Goal: Navigation & Orientation: Find specific page/section

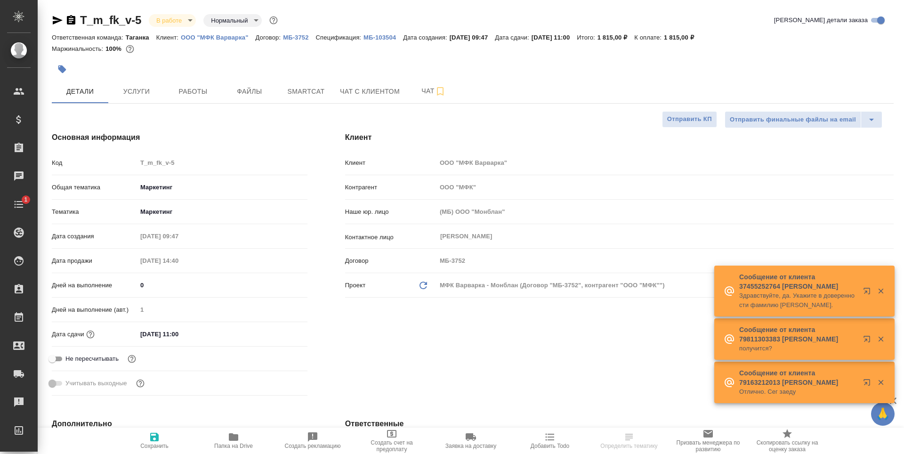
select select "RU"
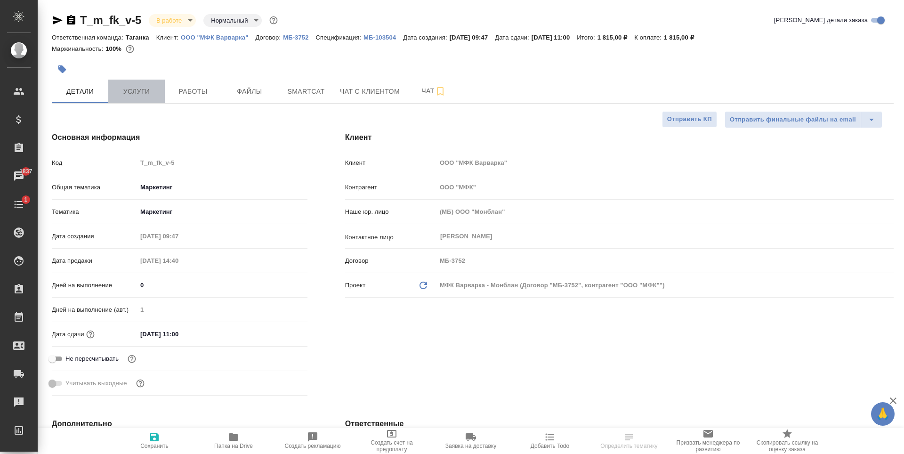
click at [140, 100] on button "Услуги" at bounding box center [136, 92] width 57 height 24
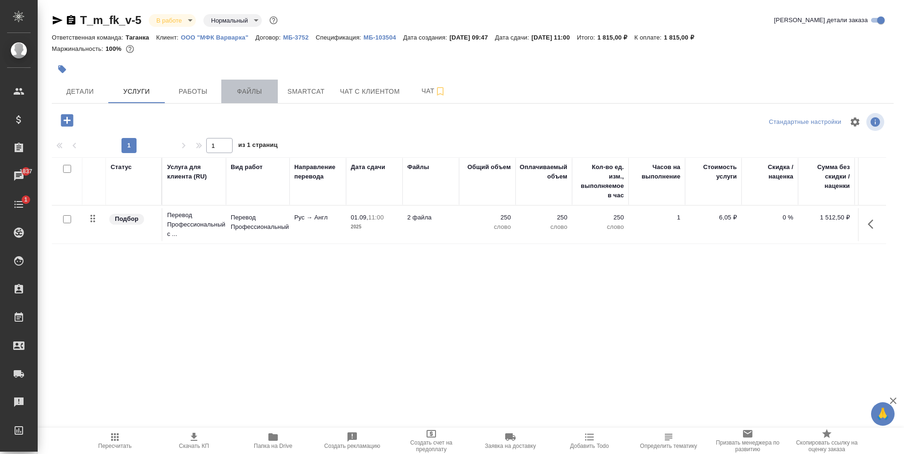
click at [256, 93] on span "Файлы" at bounding box center [249, 92] width 45 height 12
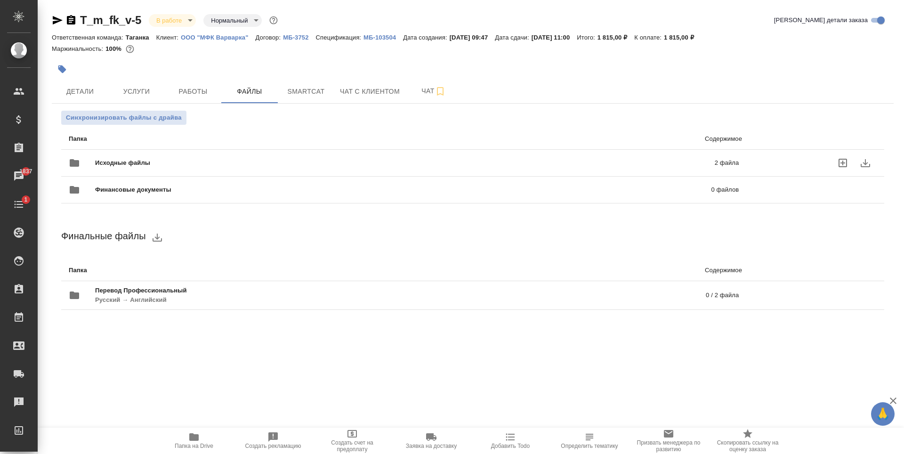
click at [245, 165] on span "Исходные файлы" at bounding box center [263, 162] width 337 height 9
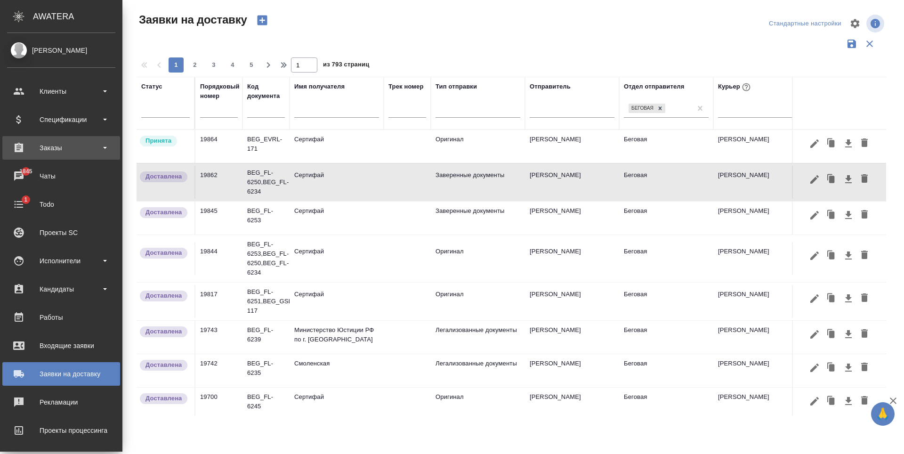
click at [76, 149] on div "Заказы" at bounding box center [61, 148] width 108 height 14
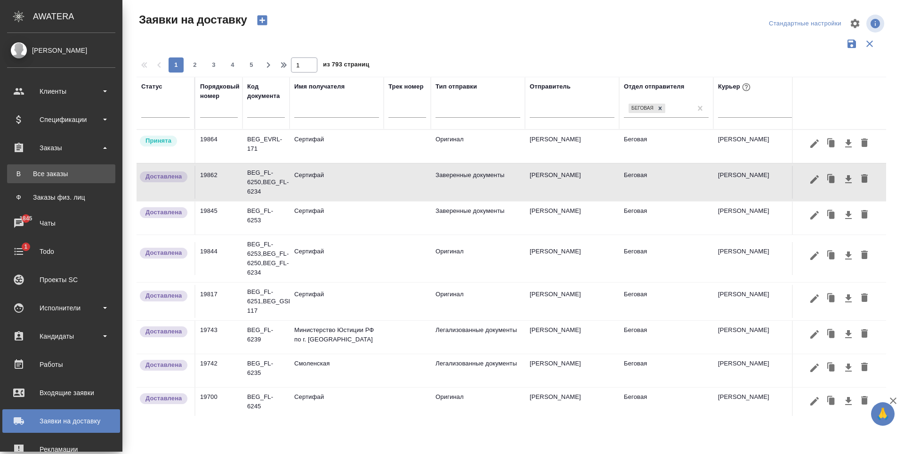
click at [77, 170] on div "Все заказы" at bounding box center [61, 173] width 99 height 9
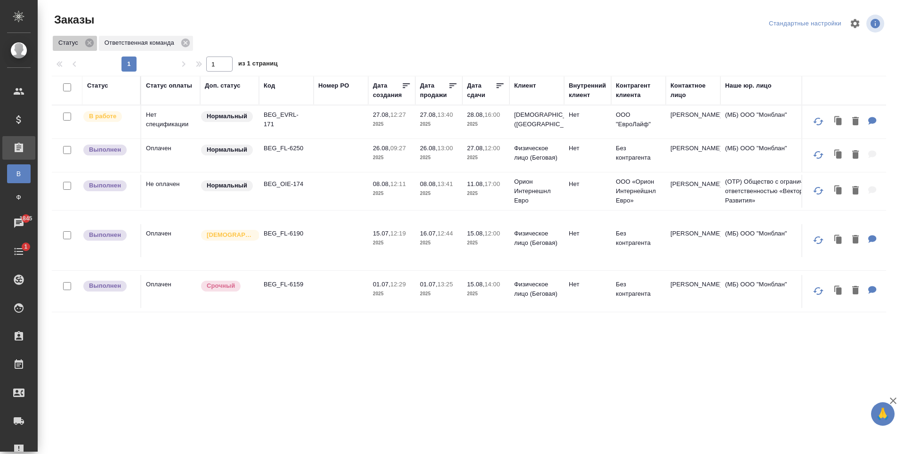
click at [91, 44] on icon at bounding box center [89, 43] width 10 height 10
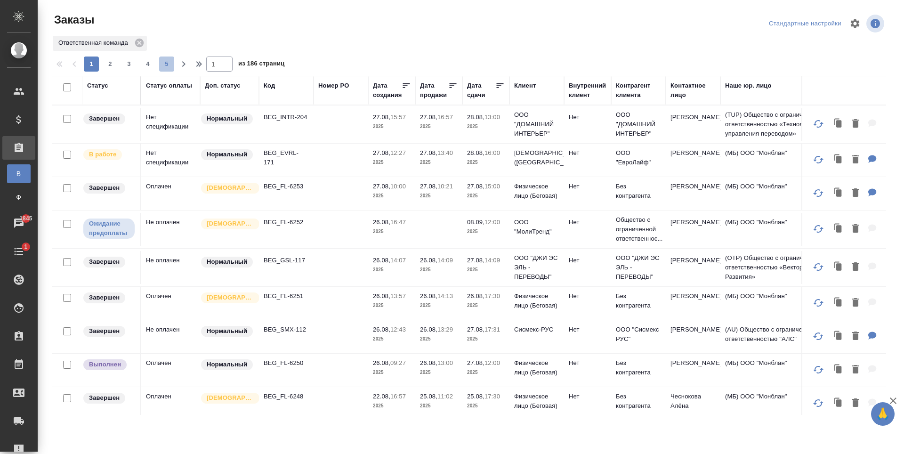
click at [162, 67] on span "5" at bounding box center [166, 63] width 15 height 9
type input "5"
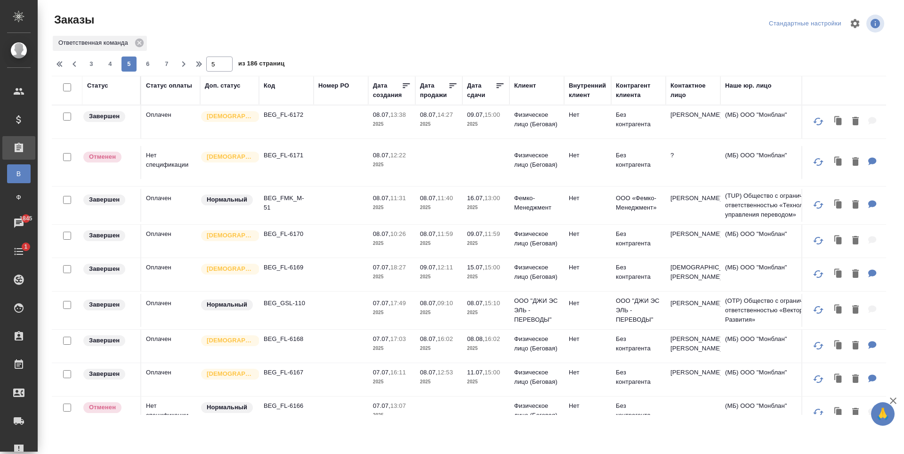
click at [323, 251] on td at bounding box center [341, 241] width 55 height 33
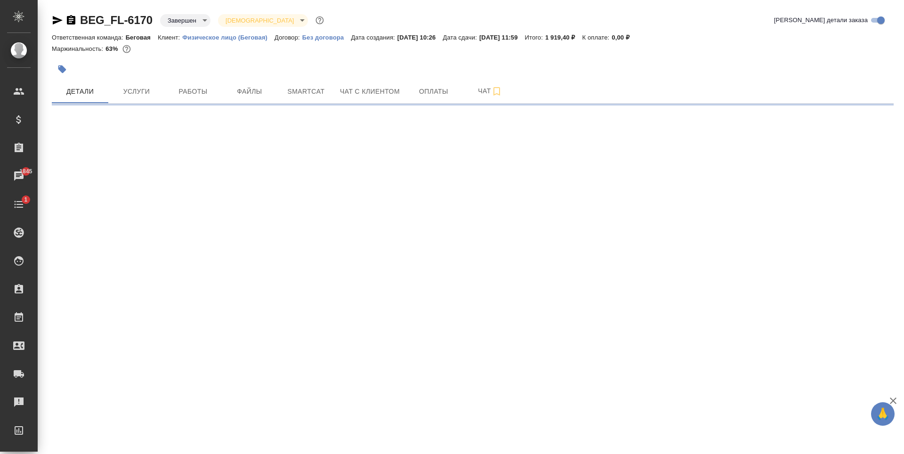
select select "RU"
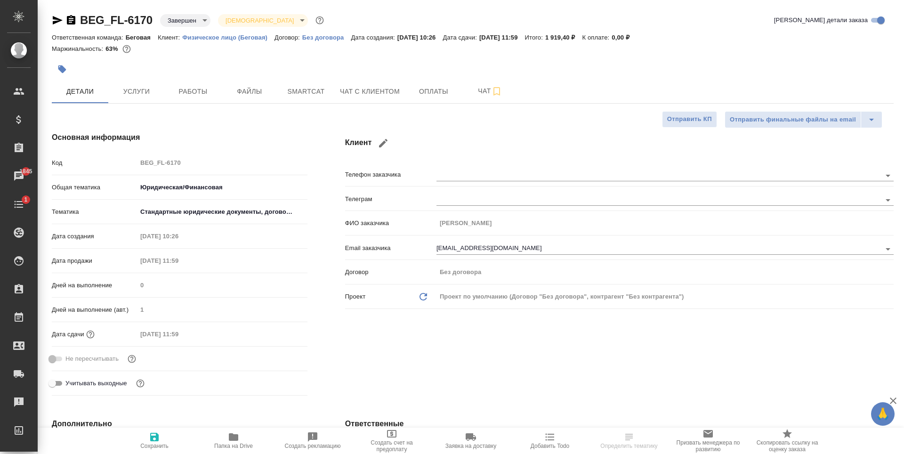
type textarea "x"
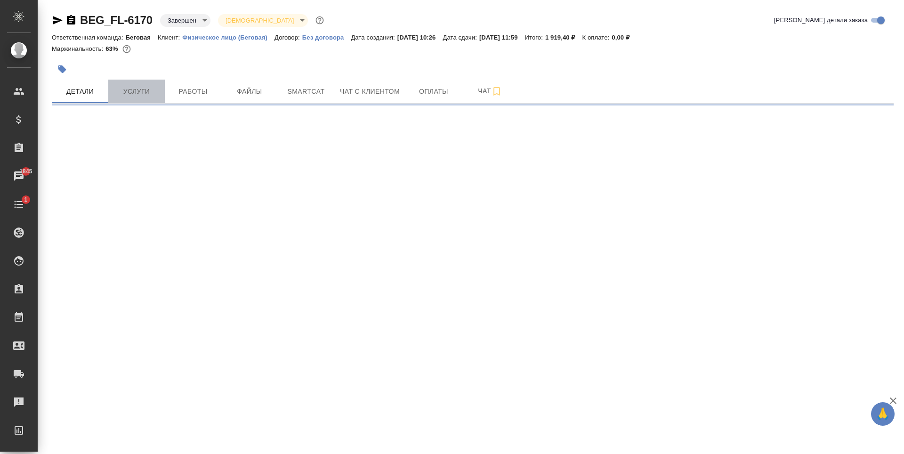
click at [149, 88] on span "Услуги" at bounding box center [136, 92] width 45 height 12
select select "RU"
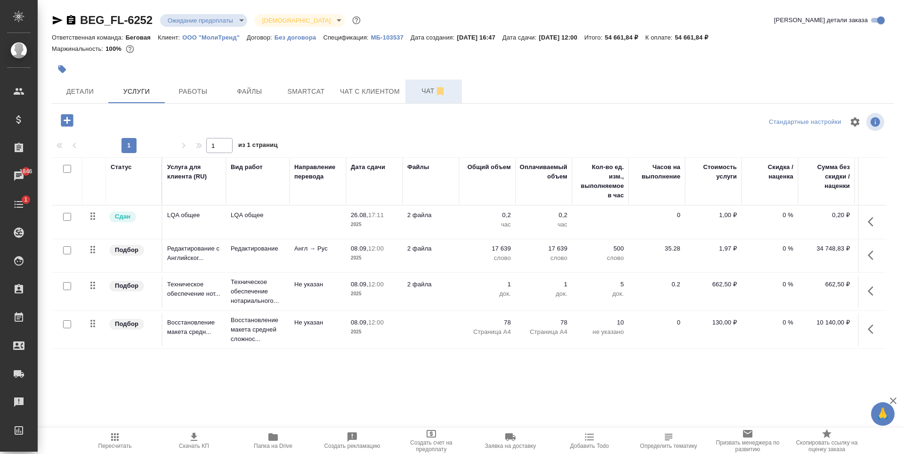
click at [405, 86] on button "Чат" at bounding box center [433, 92] width 57 height 24
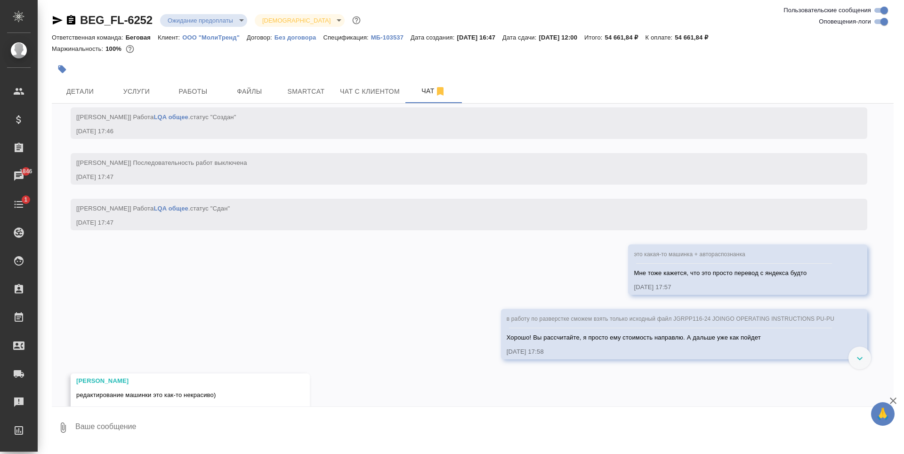
scroll to position [1536, 0]
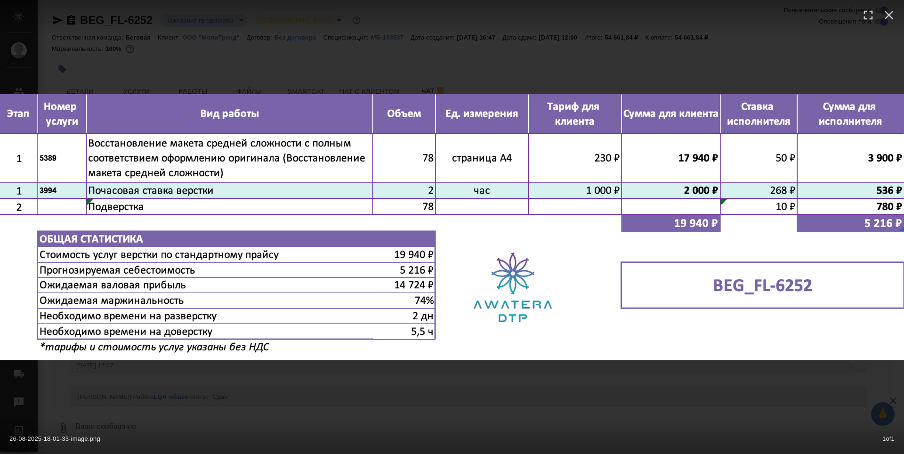
click at [396, 238] on div "26-08-2025-18-01-33-image.png 1 of 1" at bounding box center [452, 227] width 904 height 454
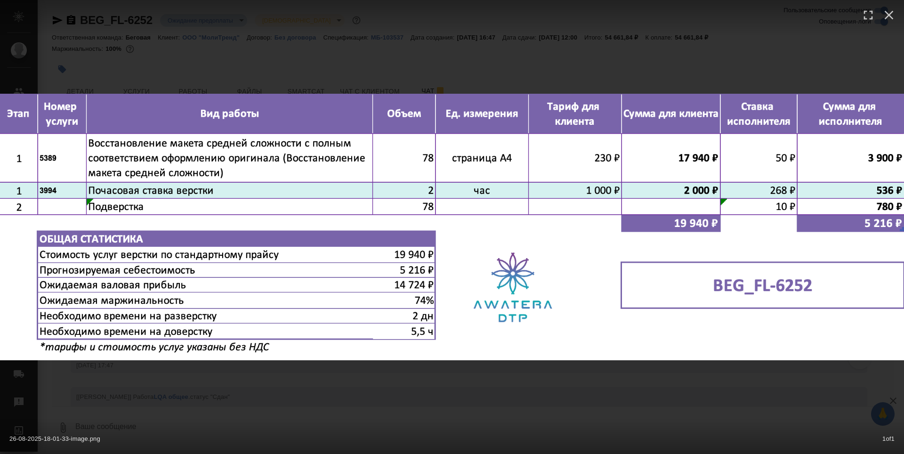
click at [153, 322] on div "26-08-2025-18-01-33-image.png 1 of 1" at bounding box center [452, 227] width 904 height 454
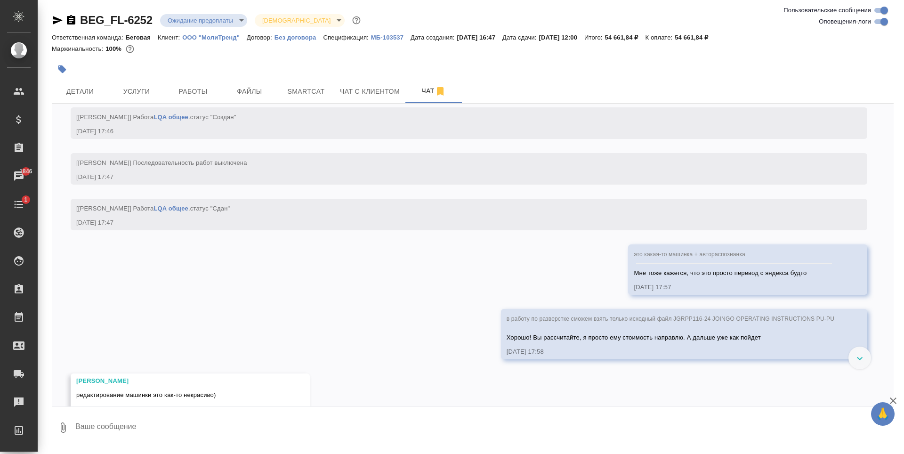
scroll to position [1583, 0]
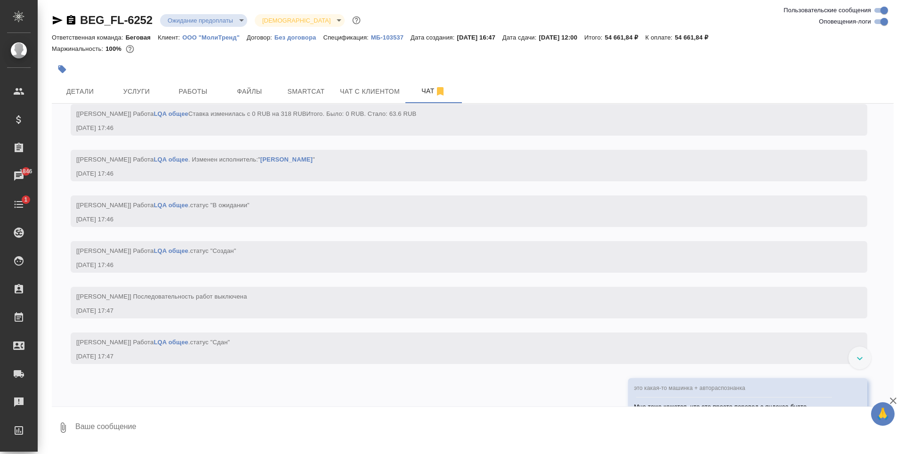
scroll to position [1724, 0]
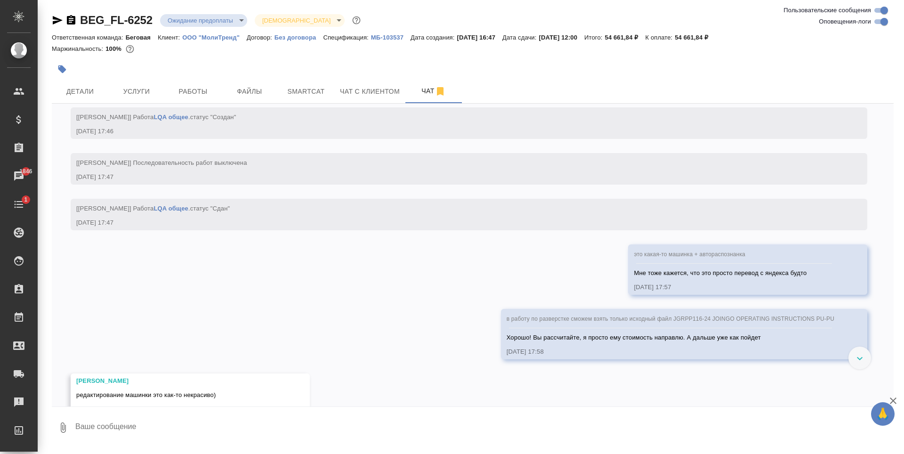
click at [527, 186] on div "26.08, вторник [Антонова Кристина] Задана общая тематика: Техника 26.08.25, 16:…" at bounding box center [473, 255] width 842 height 303
click at [130, 94] on span "Услуги" at bounding box center [136, 92] width 45 height 12
